Goal: Use online tool/utility: Utilize a website feature to perform a specific function

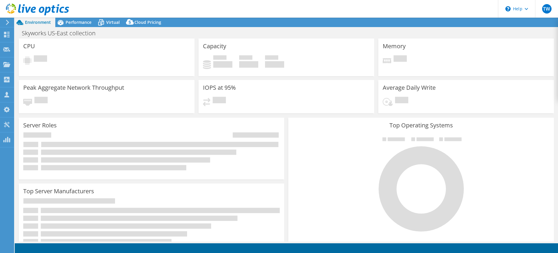
select select "USD"
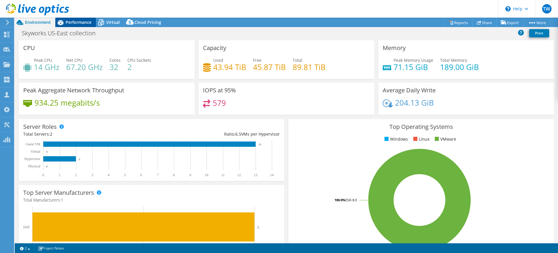
click at [82, 24] on span "Performance" at bounding box center [79, 22] width 26 height 6
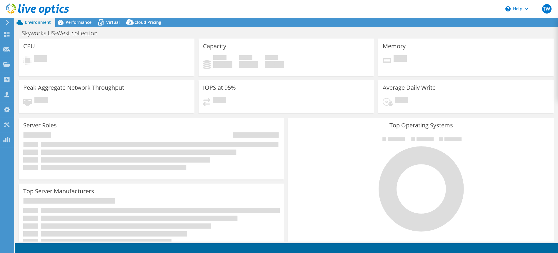
select select "USD"
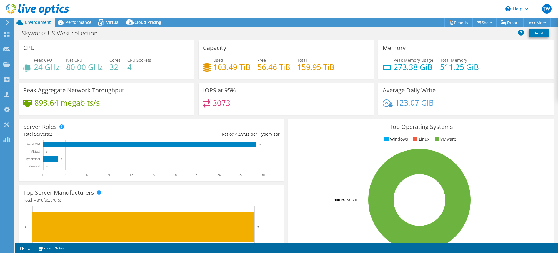
drag, startPoint x: 76, startPoint y: 21, endPoint x: 34, endPoint y: 90, distance: 80.3
click at [76, 21] on span "Performance" at bounding box center [79, 22] width 26 height 6
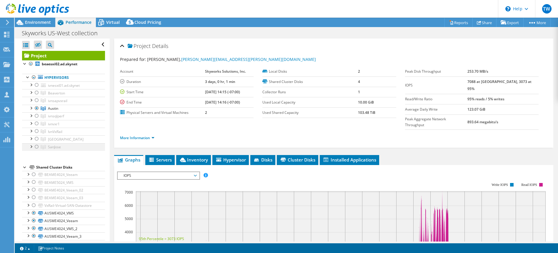
click at [39, 147] on div at bounding box center [37, 146] width 6 height 7
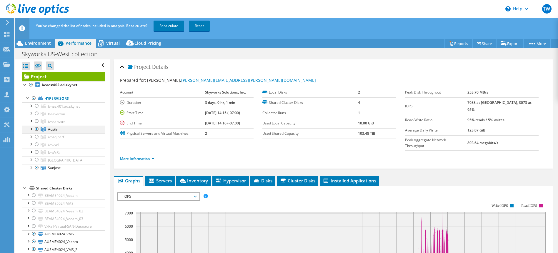
click at [38, 129] on div at bounding box center [37, 129] width 6 height 7
click at [166, 24] on link "Recalculate" at bounding box center [169, 26] width 31 height 11
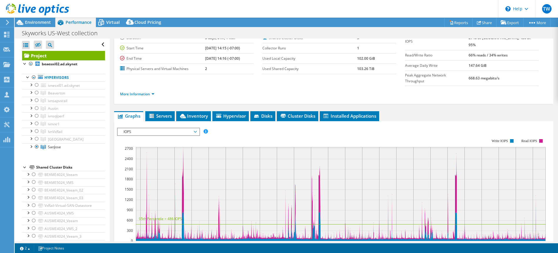
scroll to position [37, 0]
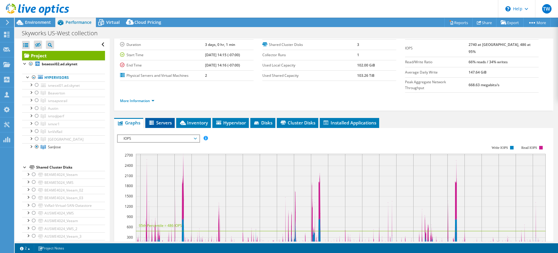
click at [170, 120] on span "Servers" at bounding box center [160, 123] width 24 height 6
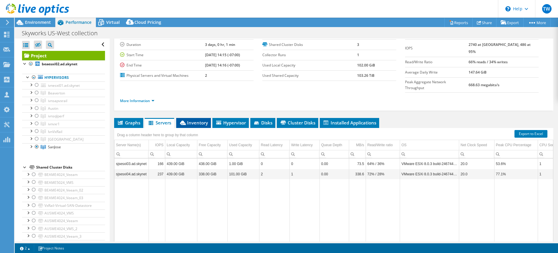
click at [201, 120] on span "Inventory" at bounding box center [193, 123] width 29 height 6
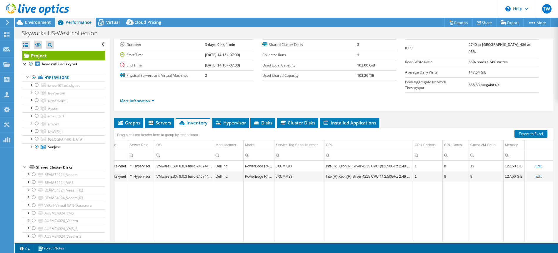
scroll to position [0, 0]
